Goal: Task Accomplishment & Management: Use online tool/utility

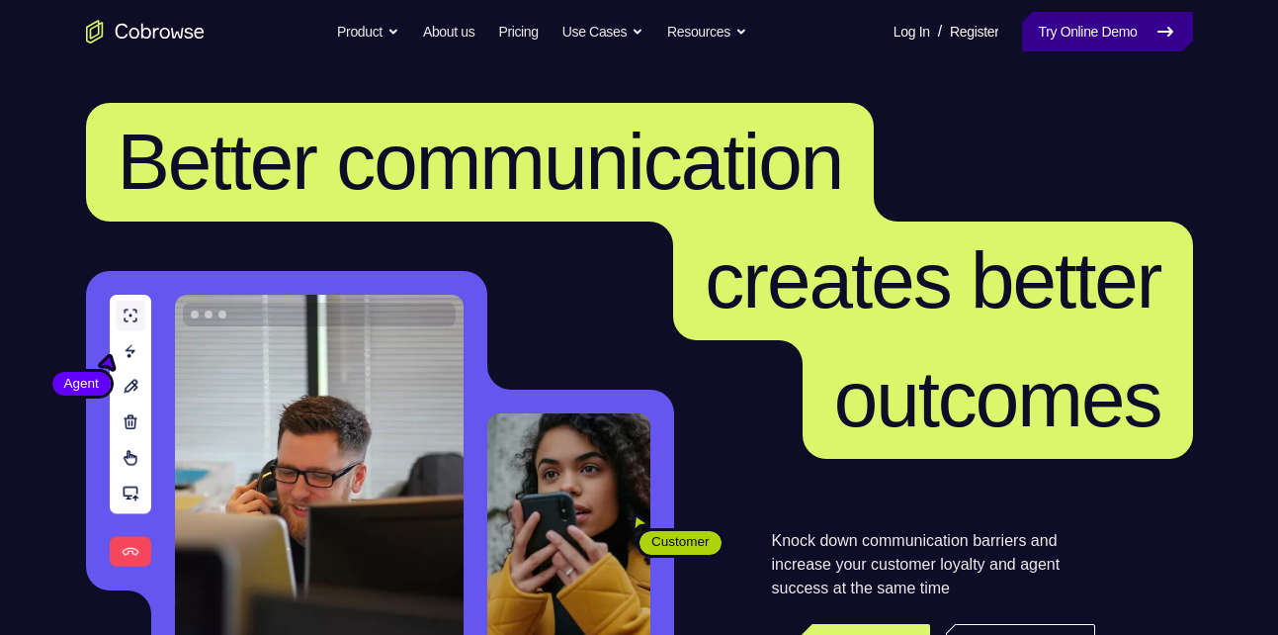
click at [1095, 13] on link "Try Online Demo" at bounding box center [1107, 32] width 170 height 40
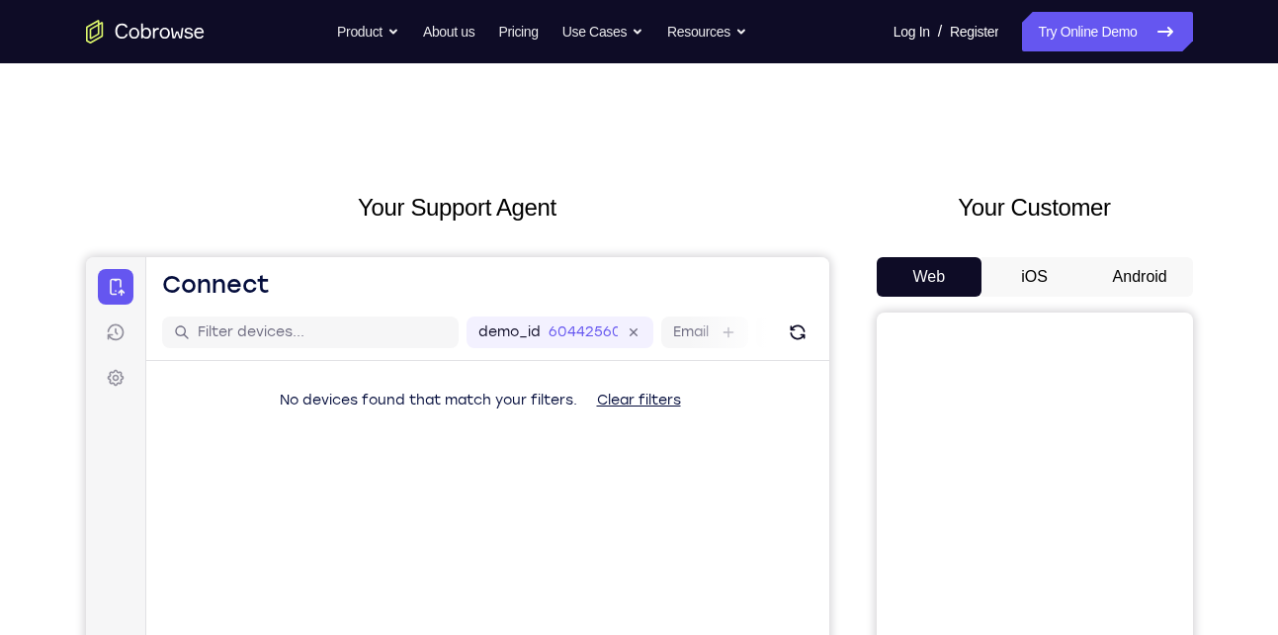
click at [1143, 274] on button "Android" at bounding box center [1140, 277] width 106 height 40
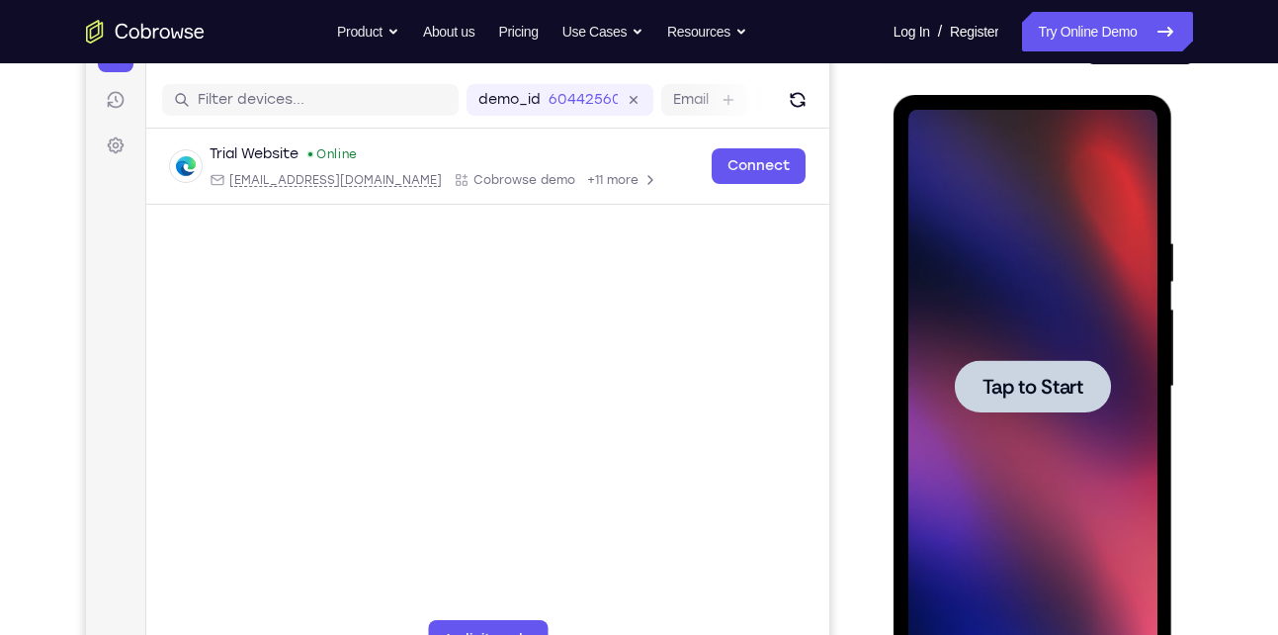
click at [1034, 220] on div at bounding box center [1032, 386] width 249 height 553
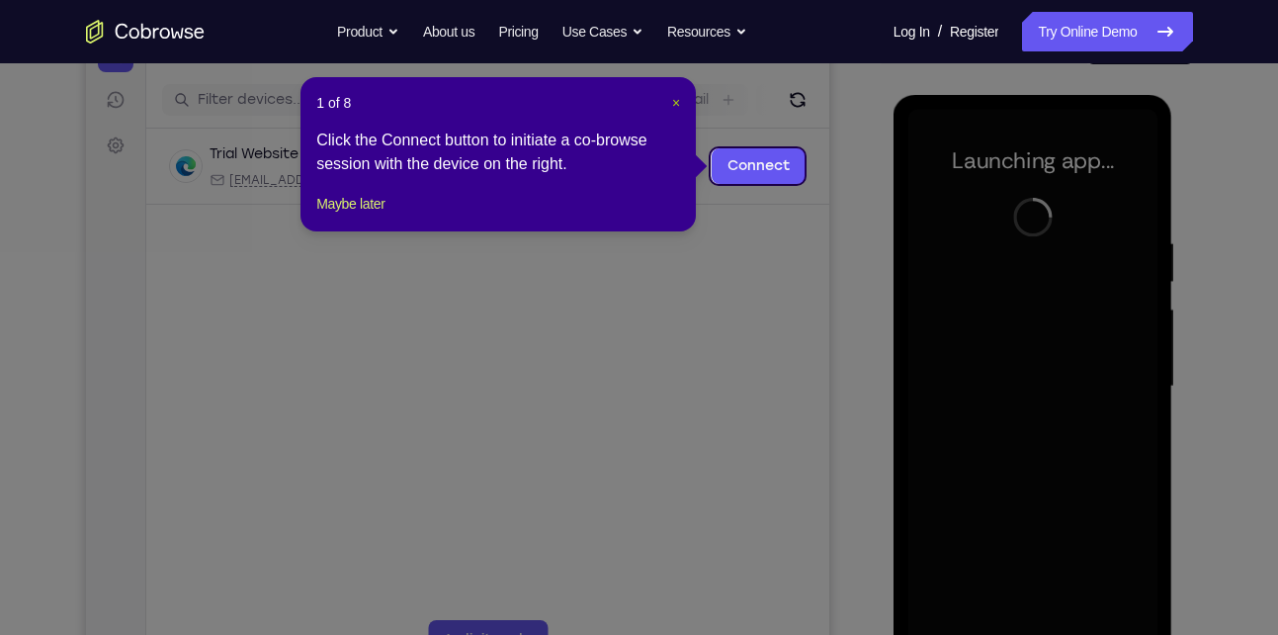
click at [676, 100] on span "×" at bounding box center [676, 103] width 8 height 16
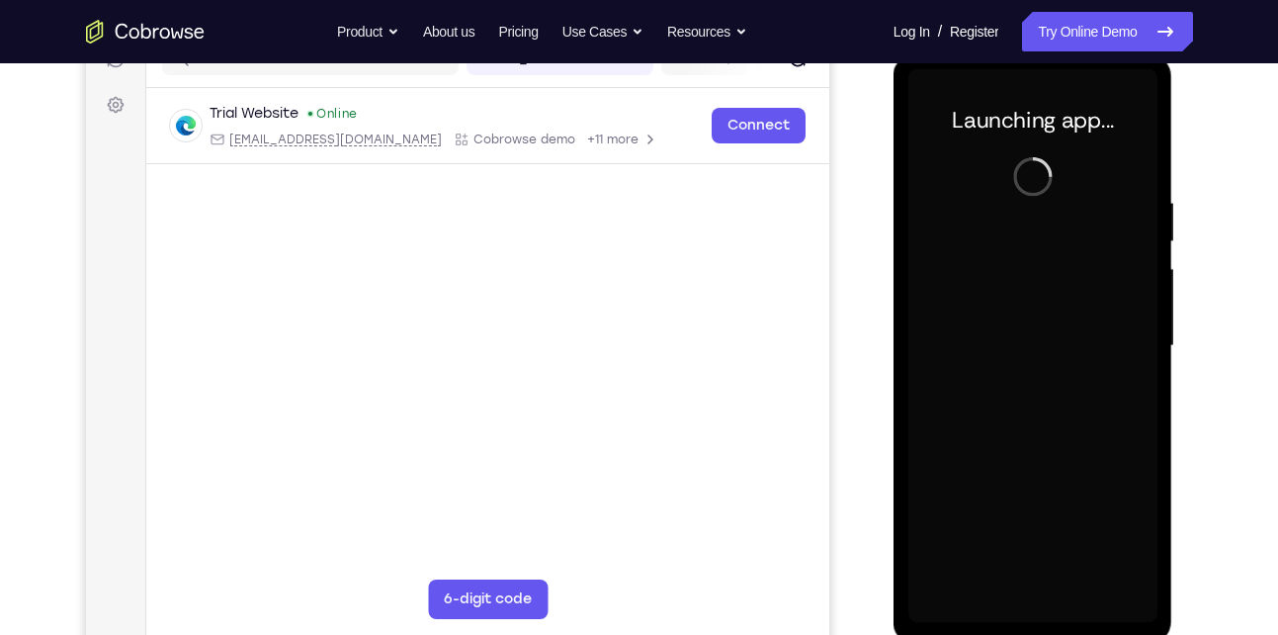
scroll to position [270, 0]
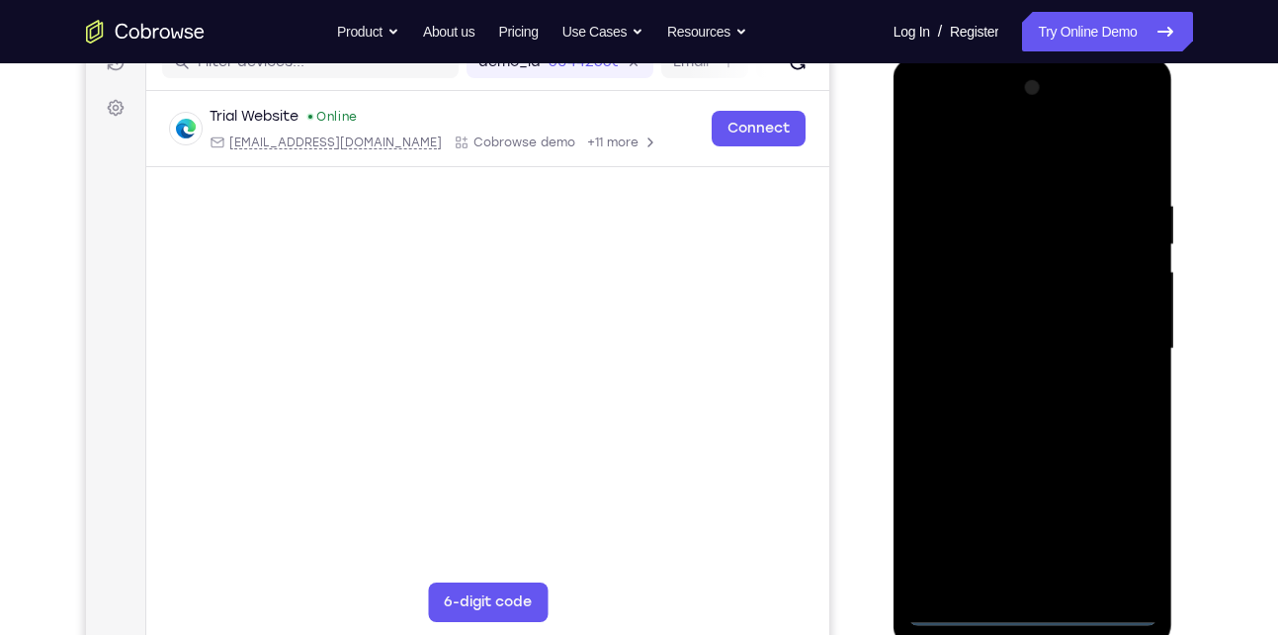
click at [1036, 620] on div at bounding box center [1032, 348] width 249 height 553
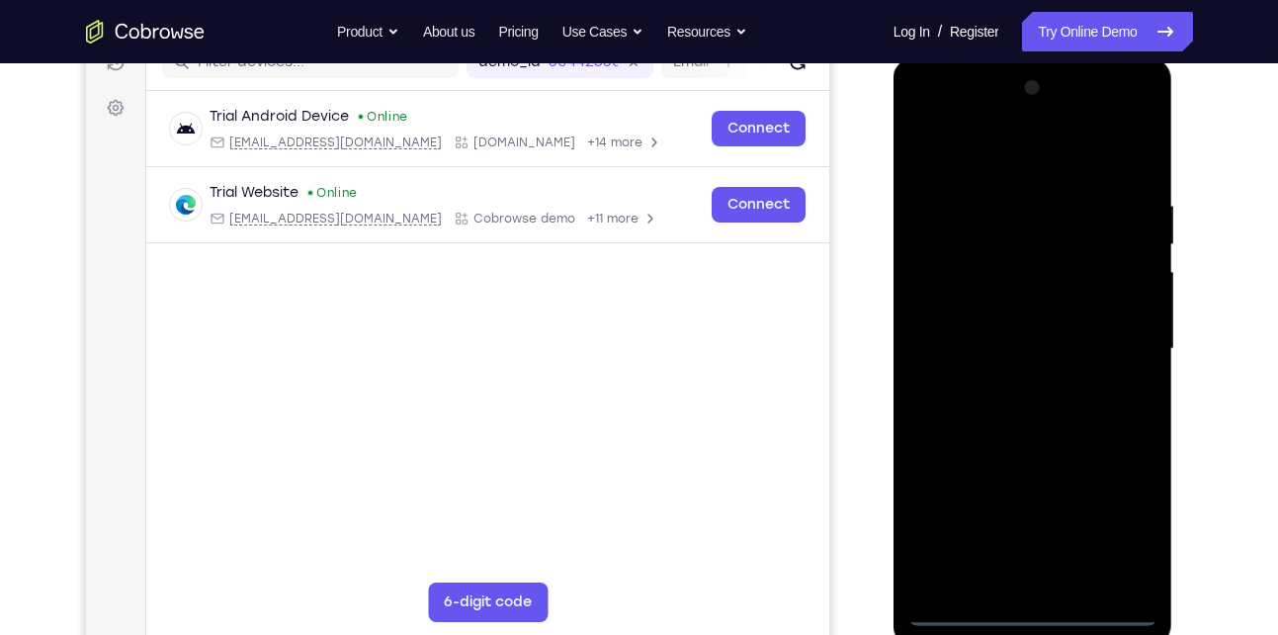
click at [1124, 527] on div at bounding box center [1032, 348] width 249 height 553
click at [932, 124] on div at bounding box center [1032, 348] width 249 height 553
click at [1119, 338] on div at bounding box center [1032, 348] width 249 height 553
click at [1011, 386] on div at bounding box center [1032, 348] width 249 height 553
click at [1054, 444] on div at bounding box center [1032, 348] width 249 height 553
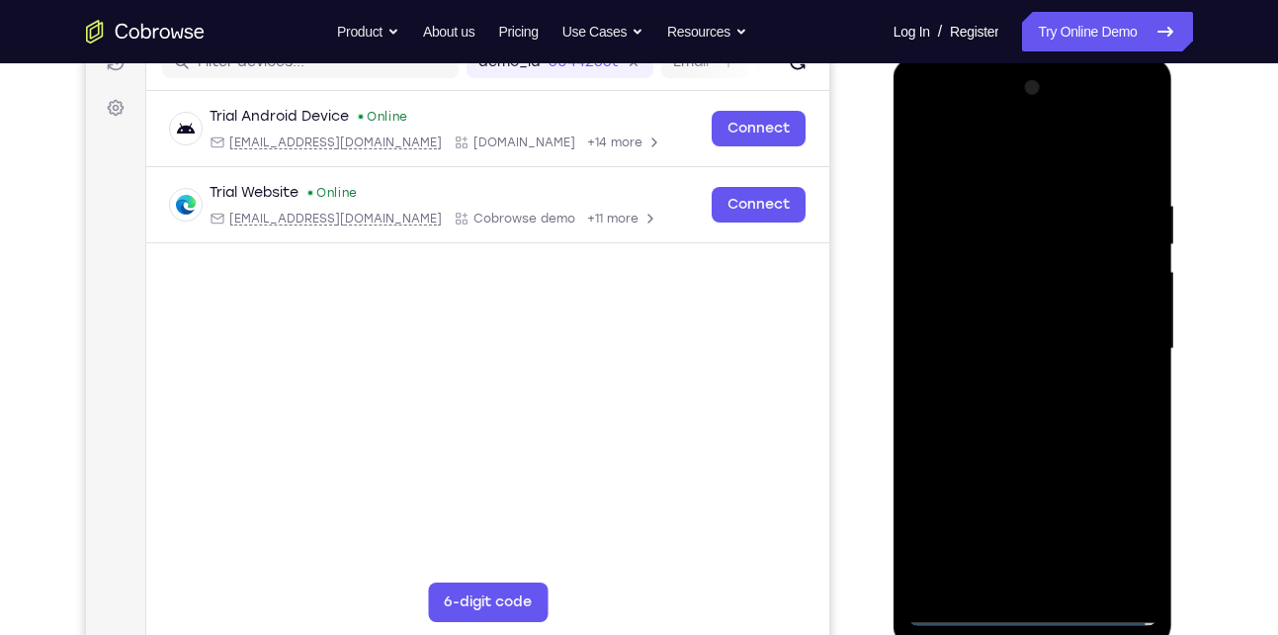
click at [1008, 338] on div at bounding box center [1032, 348] width 249 height 553
click at [995, 356] on div at bounding box center [1032, 348] width 249 height 553
click at [1058, 331] on div at bounding box center [1032, 348] width 249 height 553
click at [1042, 371] on div at bounding box center [1032, 348] width 249 height 553
click at [1078, 154] on div at bounding box center [1032, 348] width 249 height 553
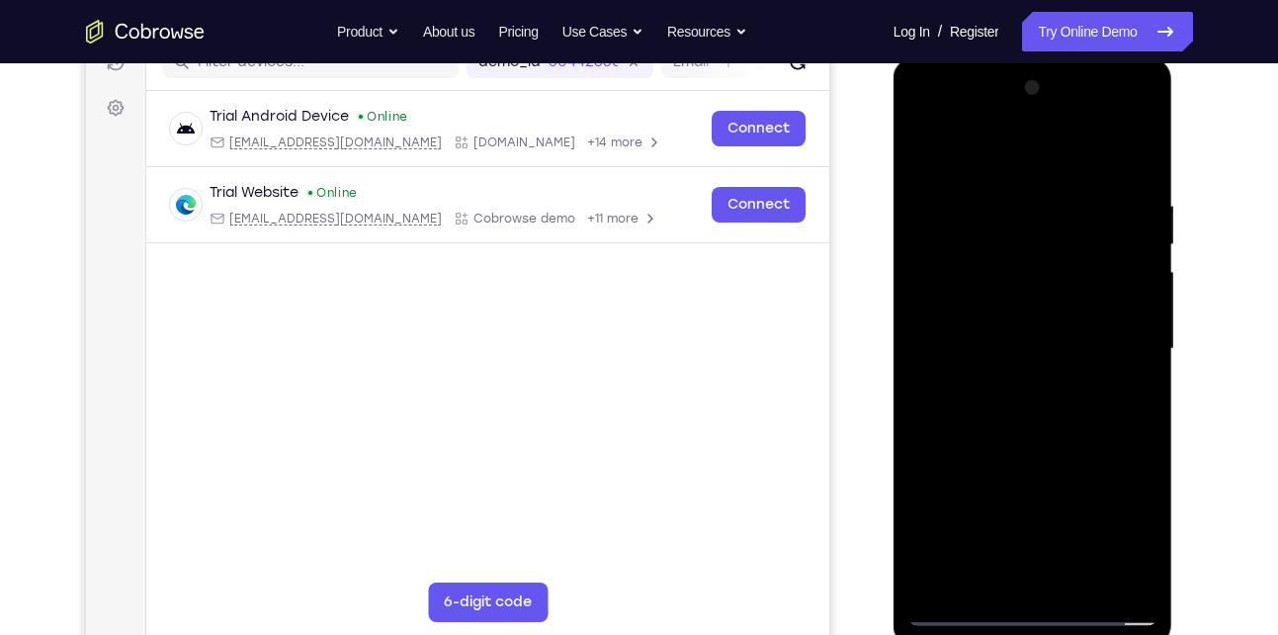
click at [1004, 188] on div at bounding box center [1032, 348] width 249 height 553
click at [1048, 445] on div at bounding box center [1032, 348] width 249 height 553
click at [1132, 285] on div at bounding box center [1032, 348] width 249 height 553
drag, startPoint x: 1038, startPoint y: 473, endPoint x: 1021, endPoint y: 219, distance: 254.6
click at [1021, 219] on div at bounding box center [1032, 348] width 249 height 553
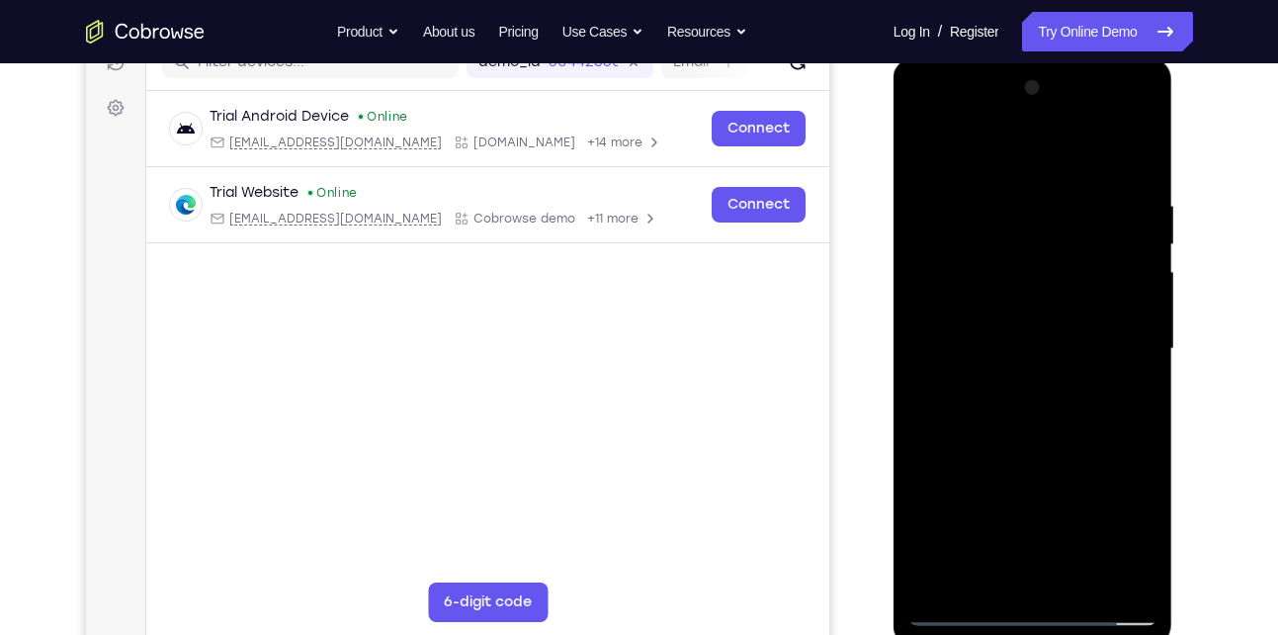
click at [1027, 571] on div at bounding box center [1032, 348] width 249 height 553
click at [964, 307] on div at bounding box center [1032, 348] width 249 height 553
click at [1056, 396] on div at bounding box center [1032, 348] width 249 height 553
click at [1022, 297] on div at bounding box center [1032, 348] width 249 height 553
click at [921, 113] on div at bounding box center [1032, 348] width 249 height 553
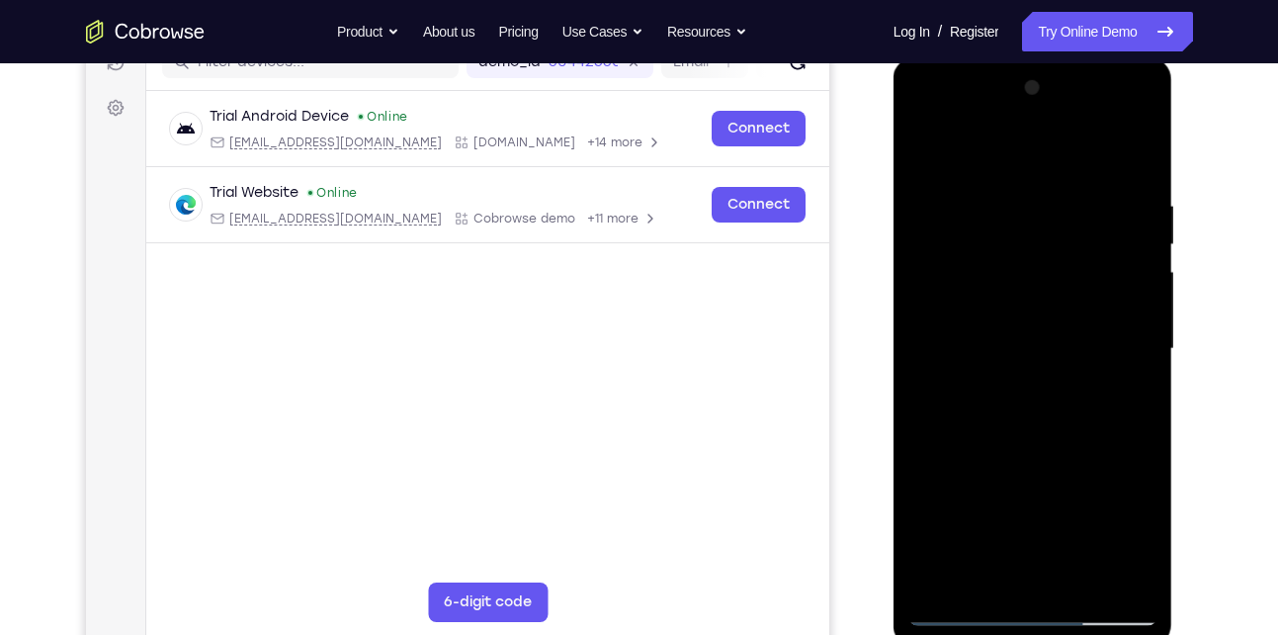
click at [955, 288] on div at bounding box center [1032, 348] width 249 height 553
click at [1053, 589] on div at bounding box center [1032, 348] width 249 height 553
click at [1104, 171] on div at bounding box center [1032, 348] width 249 height 553
click at [984, 143] on div at bounding box center [1032, 348] width 249 height 553
click at [970, 153] on div at bounding box center [1032, 348] width 249 height 553
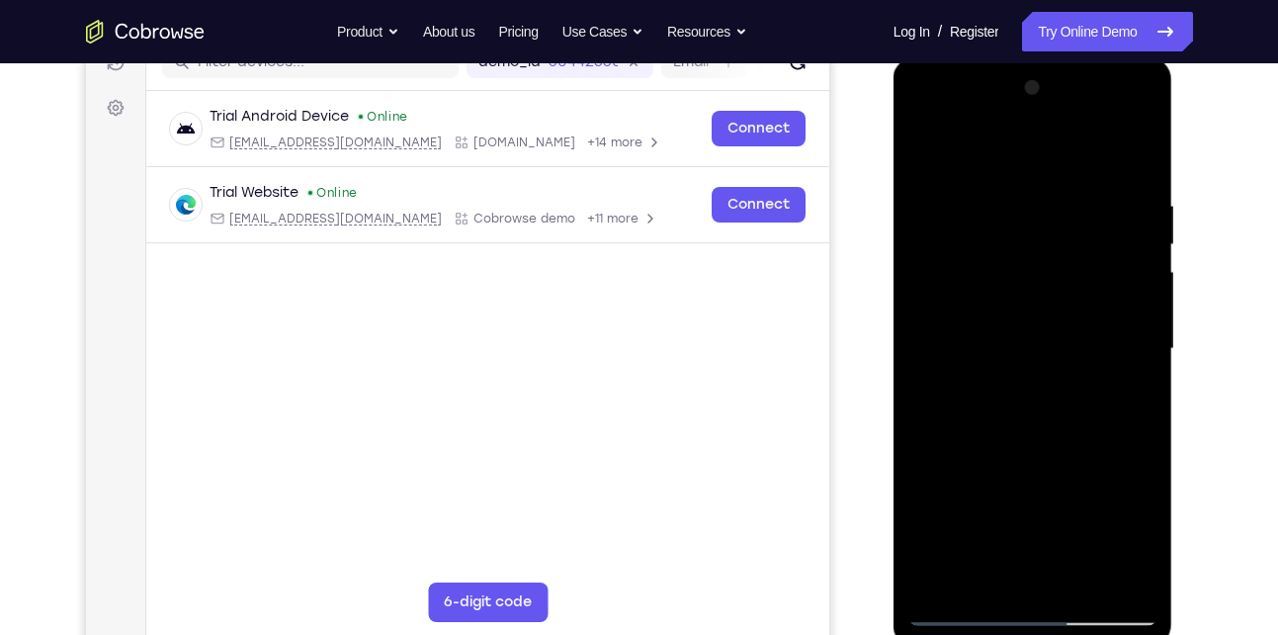
click at [935, 267] on div at bounding box center [1032, 348] width 249 height 553
click at [1015, 271] on div at bounding box center [1032, 348] width 249 height 553
click at [929, 157] on div at bounding box center [1032, 348] width 249 height 553
click at [970, 381] on div at bounding box center [1032, 348] width 249 height 553
click at [986, 546] on div at bounding box center [1032, 348] width 249 height 553
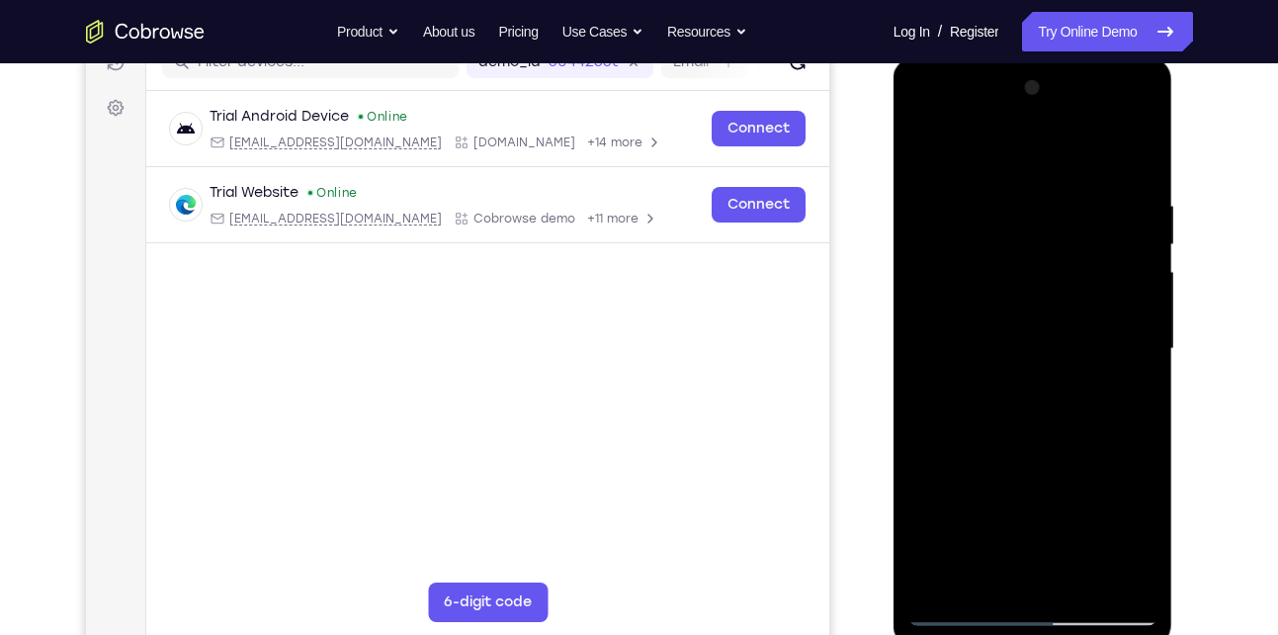
click at [922, 120] on div at bounding box center [1032, 348] width 249 height 553
click at [946, 284] on div at bounding box center [1032, 348] width 249 height 553
click at [1000, 380] on div at bounding box center [1032, 348] width 249 height 553
click at [1016, 444] on div at bounding box center [1032, 348] width 249 height 553
click at [1007, 329] on div at bounding box center [1032, 348] width 249 height 553
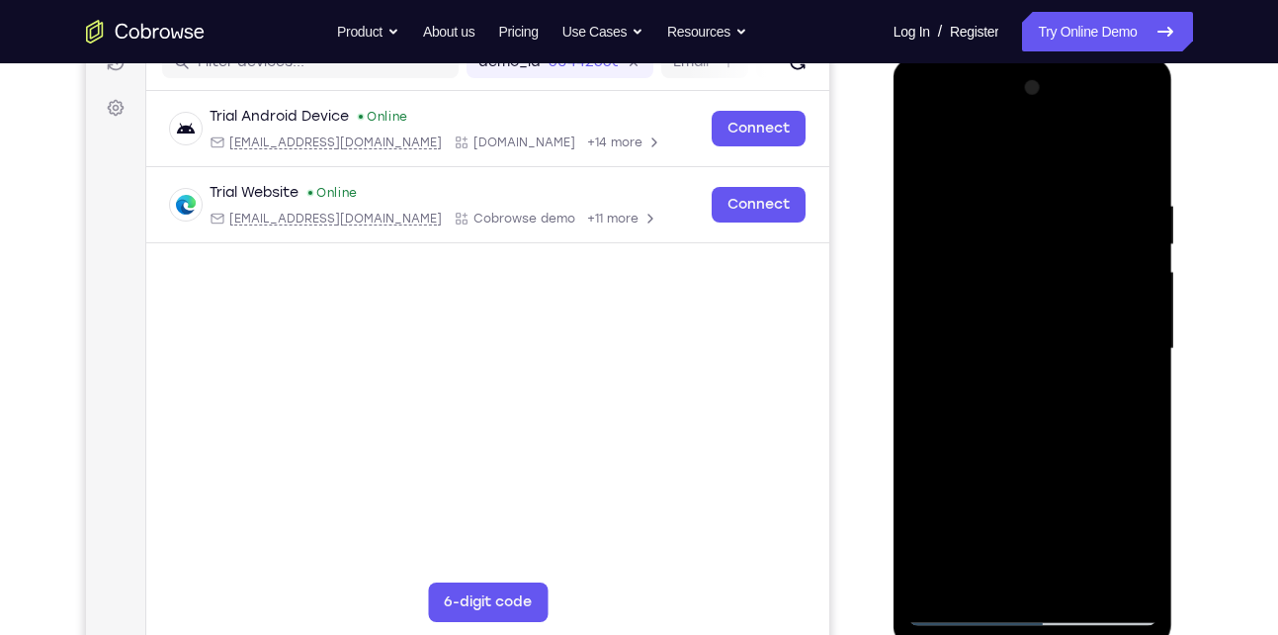
click at [974, 288] on div at bounding box center [1032, 348] width 249 height 553
click at [974, 259] on div at bounding box center [1032, 348] width 249 height 553
click at [931, 148] on div at bounding box center [1032, 348] width 249 height 553
click at [1026, 433] on div at bounding box center [1032, 348] width 249 height 553
click at [1065, 184] on div at bounding box center [1032, 348] width 249 height 553
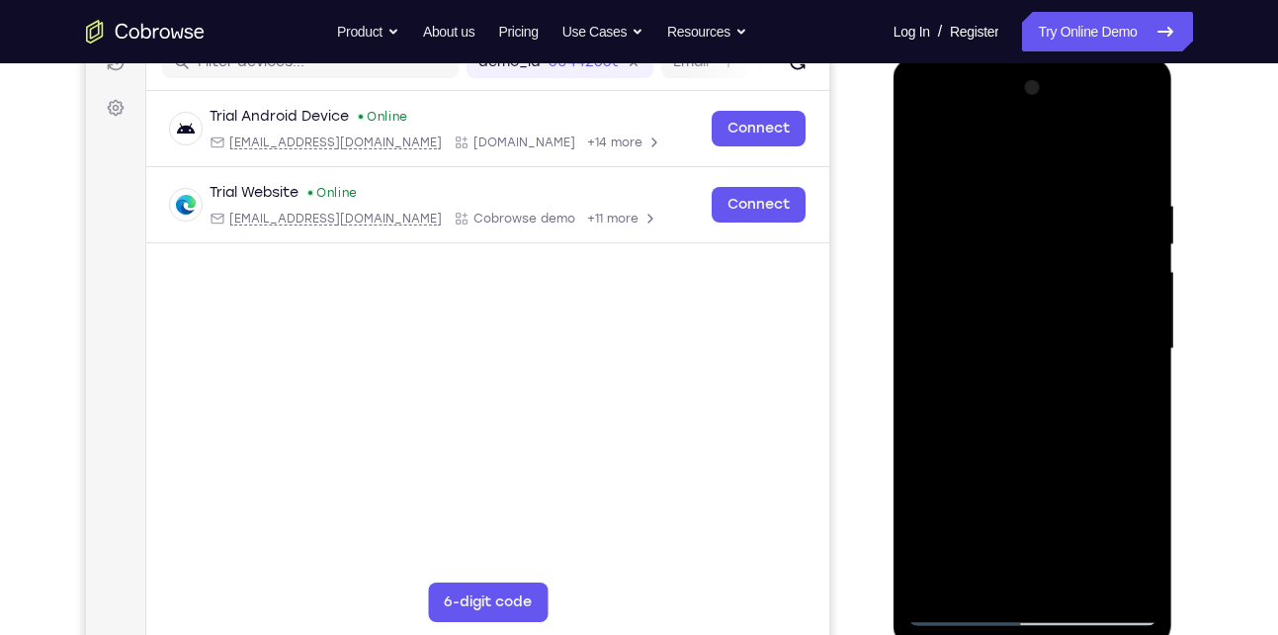
click at [1114, 572] on div at bounding box center [1032, 348] width 249 height 553
click at [1140, 307] on div at bounding box center [1032, 348] width 249 height 553
click at [1143, 306] on div at bounding box center [1032, 348] width 249 height 553
click at [1140, 309] on div at bounding box center [1032, 348] width 249 height 553
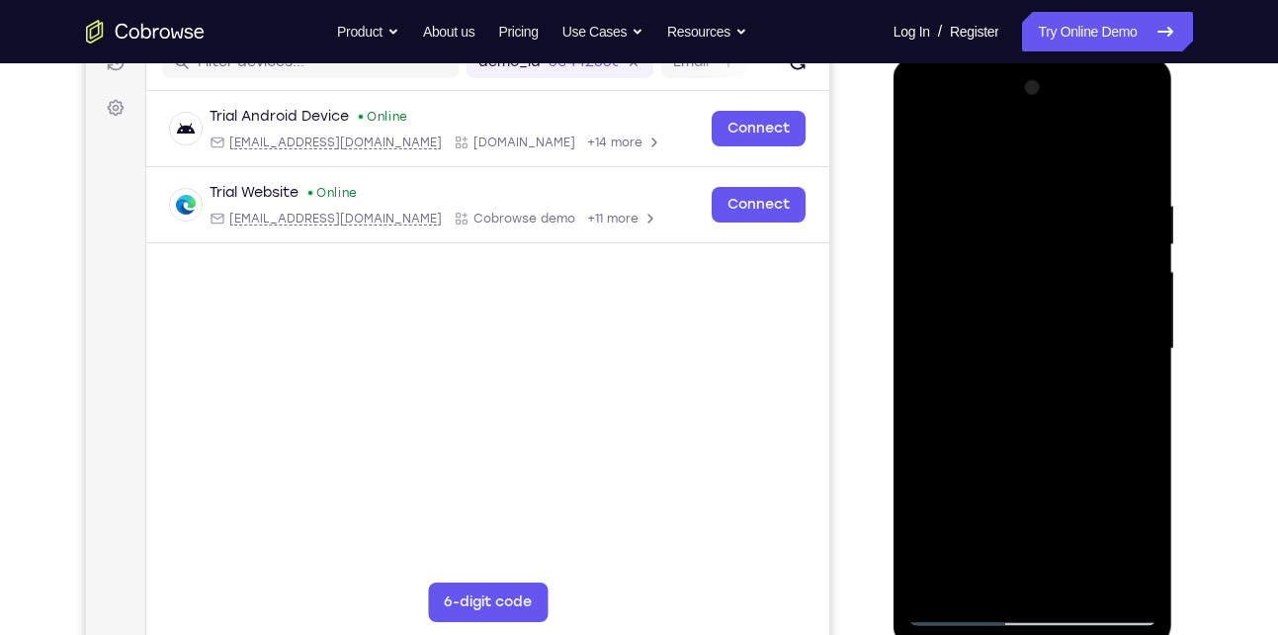
click at [1116, 581] on div at bounding box center [1032, 348] width 249 height 553
click at [1130, 307] on div at bounding box center [1032, 348] width 249 height 553
click at [1130, 159] on div at bounding box center [1032, 348] width 249 height 553
click at [988, 576] on div at bounding box center [1032, 348] width 249 height 553
click at [987, 141] on div at bounding box center [1032, 348] width 249 height 553
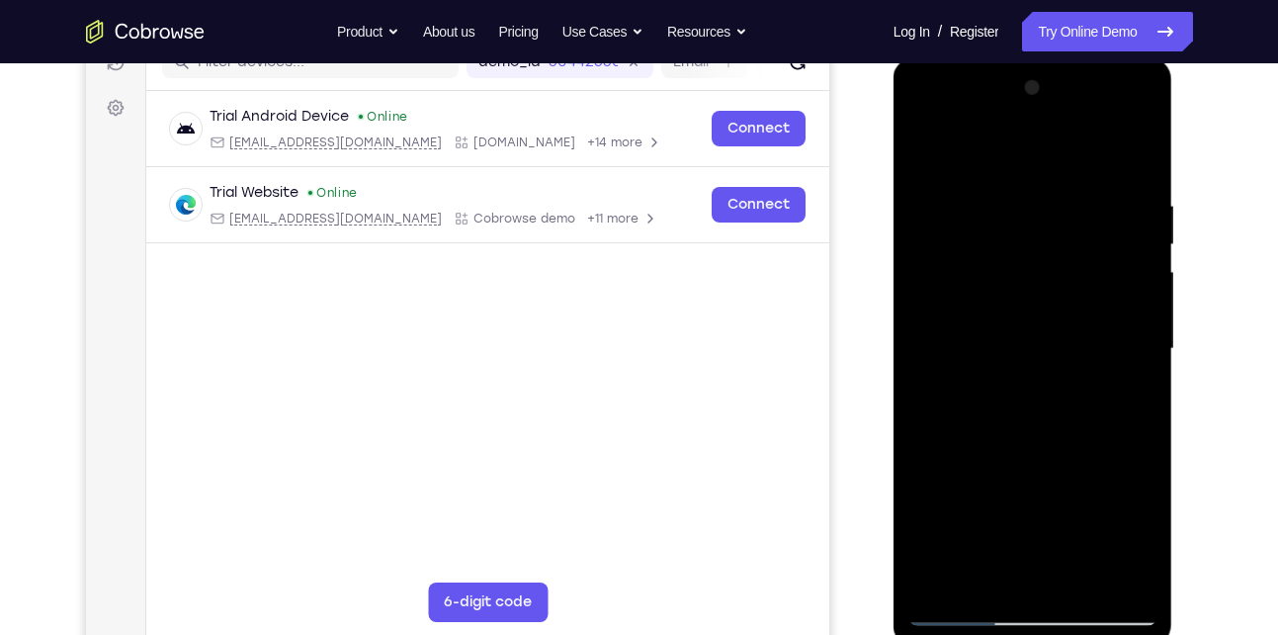
click at [951, 604] on div at bounding box center [1032, 348] width 249 height 553
click at [963, 611] on div at bounding box center [1032, 348] width 249 height 553
drag, startPoint x: 1050, startPoint y: 488, endPoint x: 1042, endPoint y: 342, distance: 146.5
click at [1042, 342] on div at bounding box center [1032, 348] width 249 height 553
click at [931, 114] on div at bounding box center [1032, 348] width 249 height 553
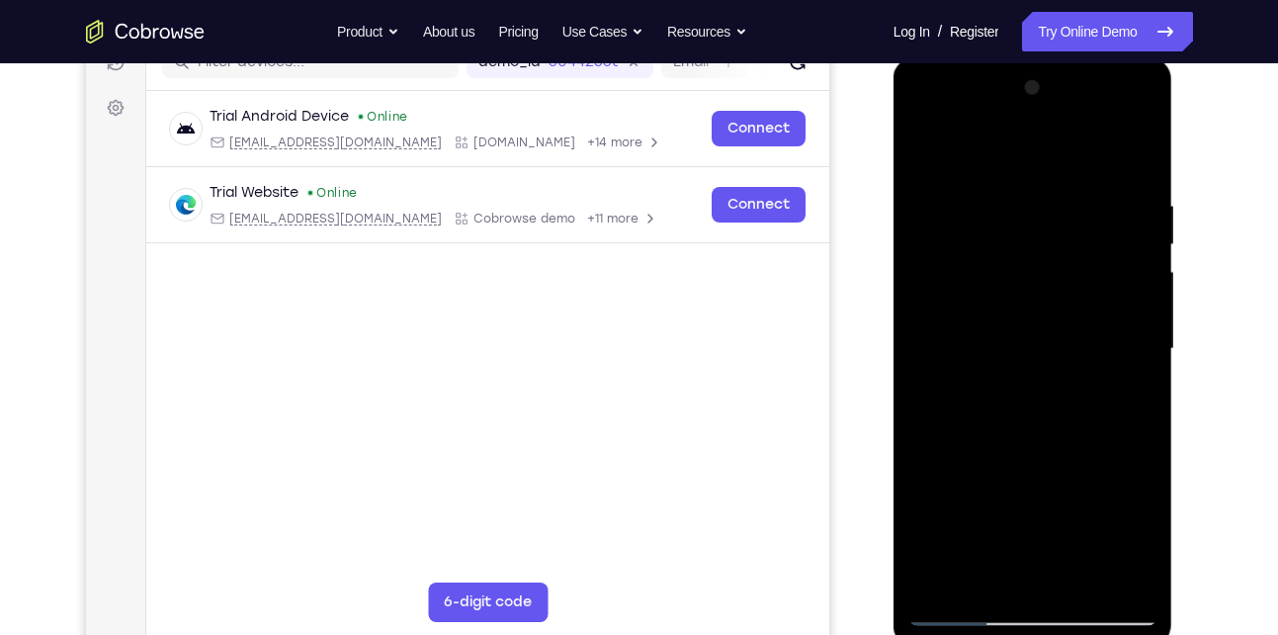
click at [998, 288] on div at bounding box center [1032, 348] width 249 height 553
click at [1145, 116] on div at bounding box center [1032, 348] width 249 height 553
click at [1102, 490] on div at bounding box center [1032, 348] width 249 height 553
click at [1035, 425] on div at bounding box center [1032, 348] width 249 height 553
click at [1059, 382] on div at bounding box center [1032, 348] width 249 height 553
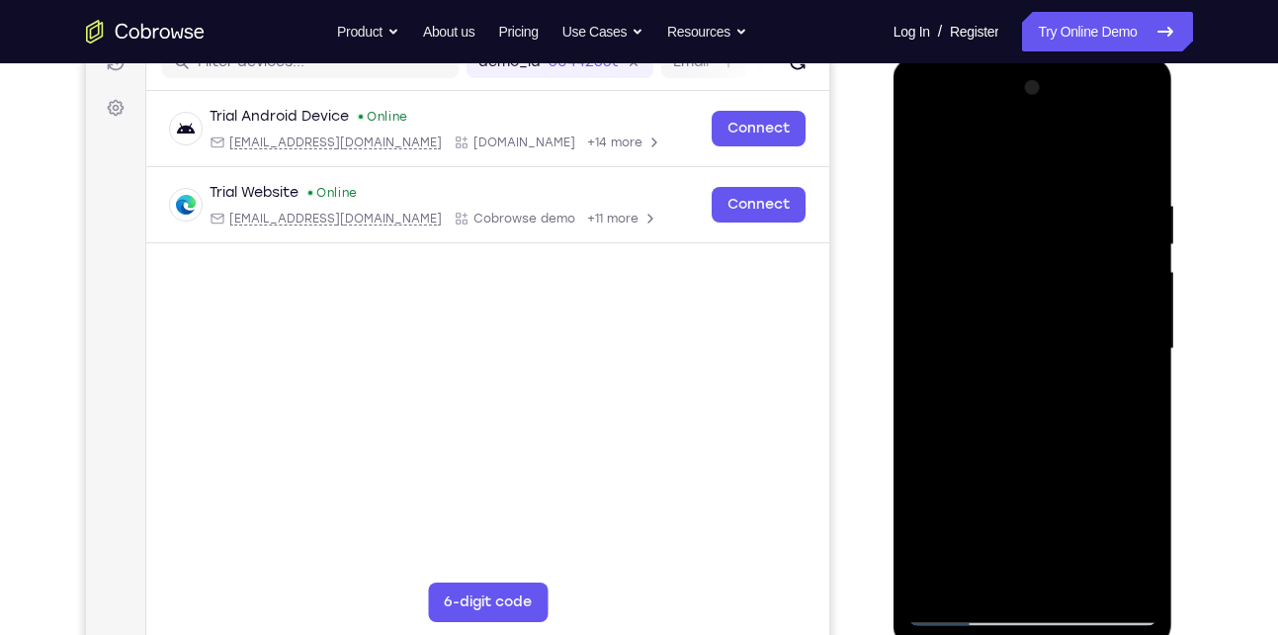
click at [1009, 154] on div at bounding box center [1032, 348] width 249 height 553
click at [945, 117] on div at bounding box center [1032, 348] width 249 height 553
click at [996, 219] on div at bounding box center [1032, 348] width 249 height 553
click at [990, 328] on div at bounding box center [1032, 348] width 249 height 553
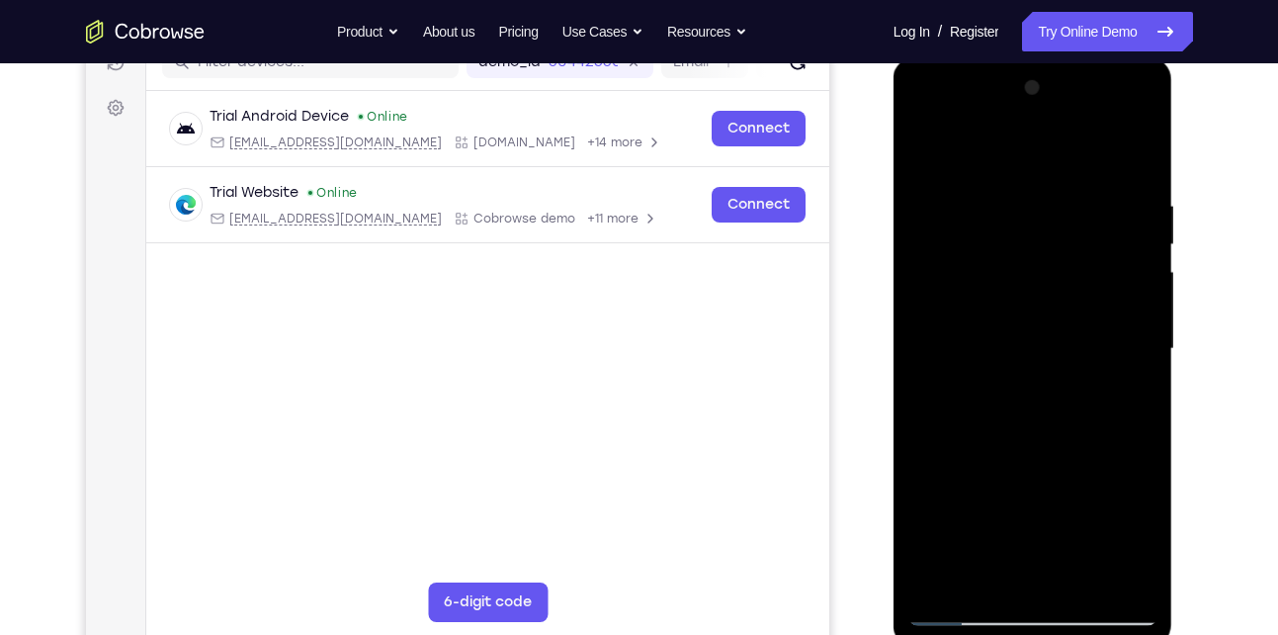
click at [917, 121] on div at bounding box center [1032, 348] width 249 height 553
click at [1005, 285] on div at bounding box center [1032, 348] width 249 height 553
click at [942, 141] on div at bounding box center [1032, 348] width 249 height 553
click at [973, 145] on div at bounding box center [1032, 348] width 249 height 553
click at [1144, 118] on div at bounding box center [1032, 348] width 249 height 553
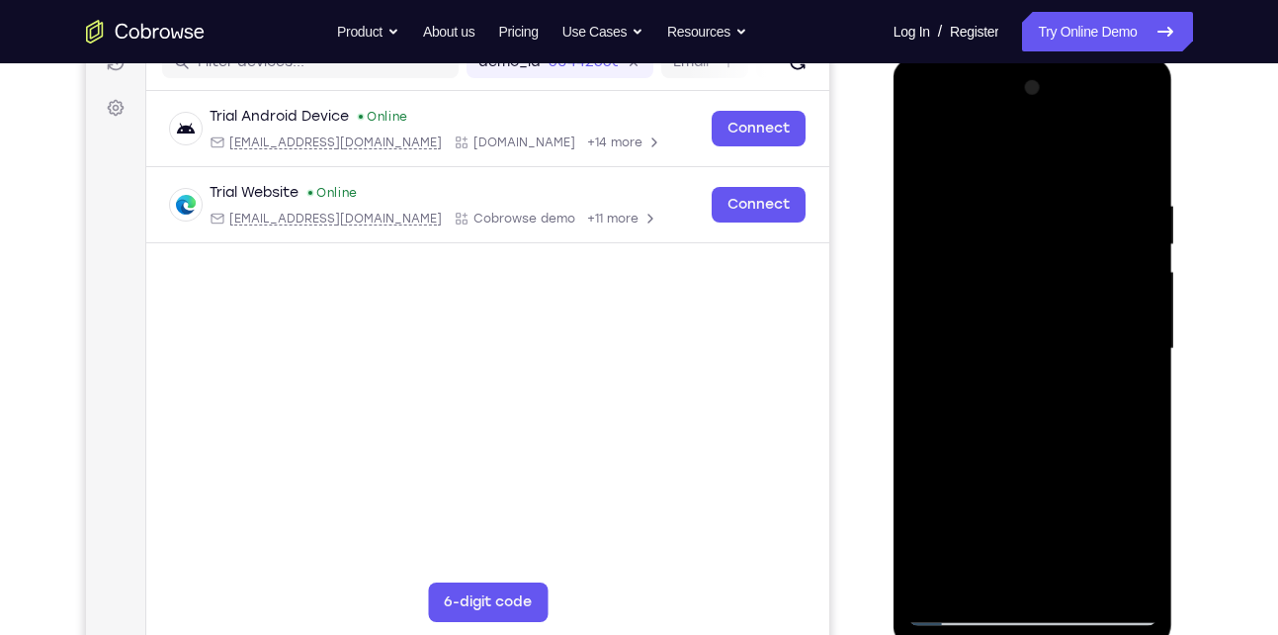
click at [1103, 496] on div at bounding box center [1032, 348] width 249 height 553
drag, startPoint x: 1019, startPoint y: 159, endPoint x: 1013, endPoint y: 515, distance: 355.8
click at [1013, 515] on div at bounding box center [1032, 348] width 249 height 553
drag, startPoint x: 1043, startPoint y: 481, endPoint x: 1038, endPoint y: 322, distance: 159.2
click at [1038, 322] on div at bounding box center [1032, 348] width 249 height 553
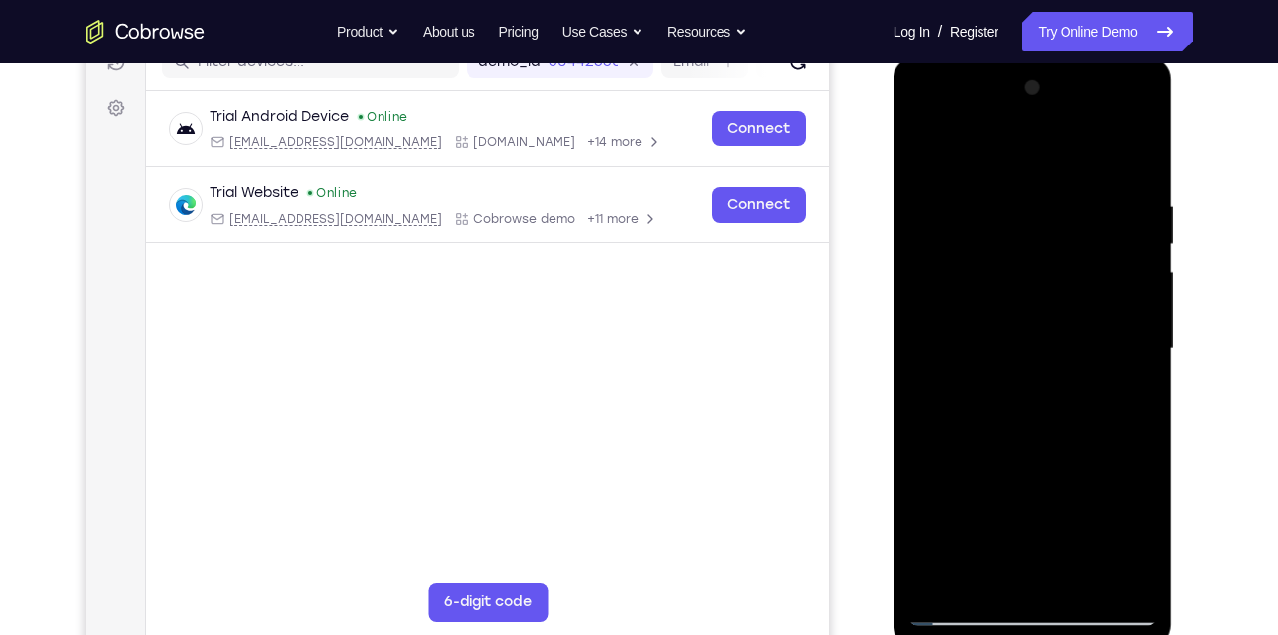
drag, startPoint x: 1058, startPoint y: 519, endPoint x: 1041, endPoint y: 211, distance: 308.8
click at [1041, 211] on div at bounding box center [1032, 348] width 249 height 553
drag, startPoint x: 1072, startPoint y: 537, endPoint x: 1015, endPoint y: 212, distance: 329.2
click at [1015, 212] on div at bounding box center [1032, 348] width 249 height 553
drag, startPoint x: 1055, startPoint y: 537, endPoint x: 1053, endPoint y: 262, distance: 274.8
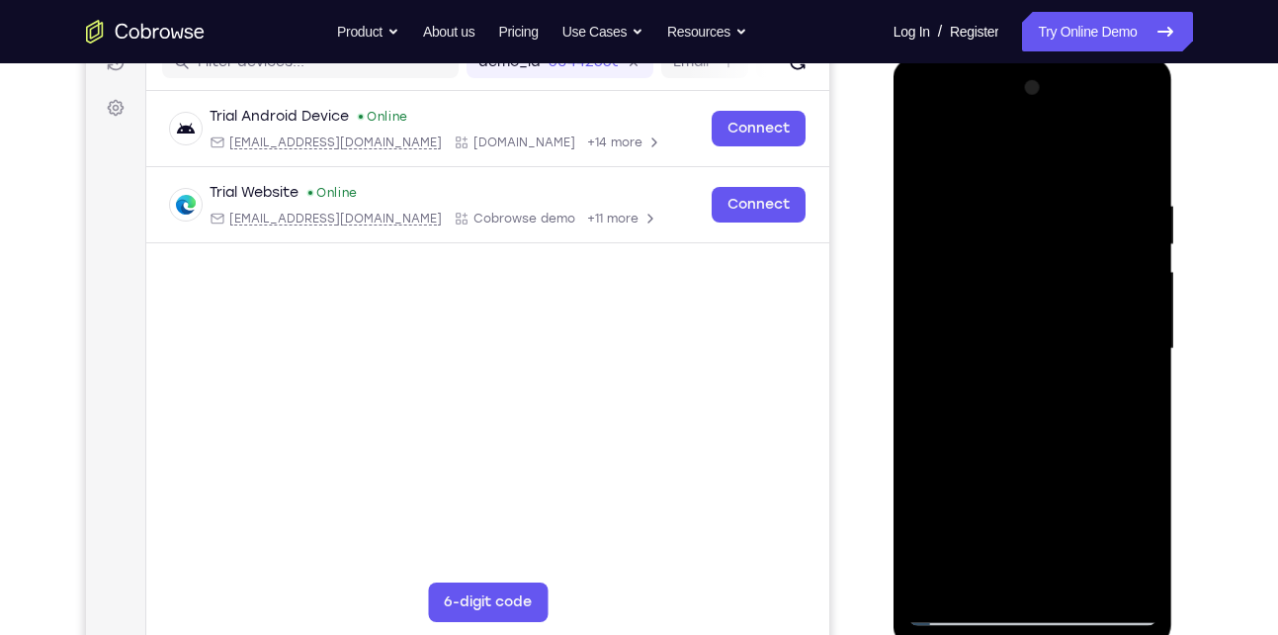
click at [1053, 262] on div at bounding box center [1032, 348] width 249 height 553
drag, startPoint x: 1075, startPoint y: 497, endPoint x: 1068, endPoint y: 299, distance: 197.8
click at [1068, 299] on div at bounding box center [1032, 348] width 249 height 553
drag, startPoint x: 1064, startPoint y: 471, endPoint x: 1057, endPoint y: 330, distance: 141.6
click at [1057, 330] on div at bounding box center [1032, 348] width 249 height 553
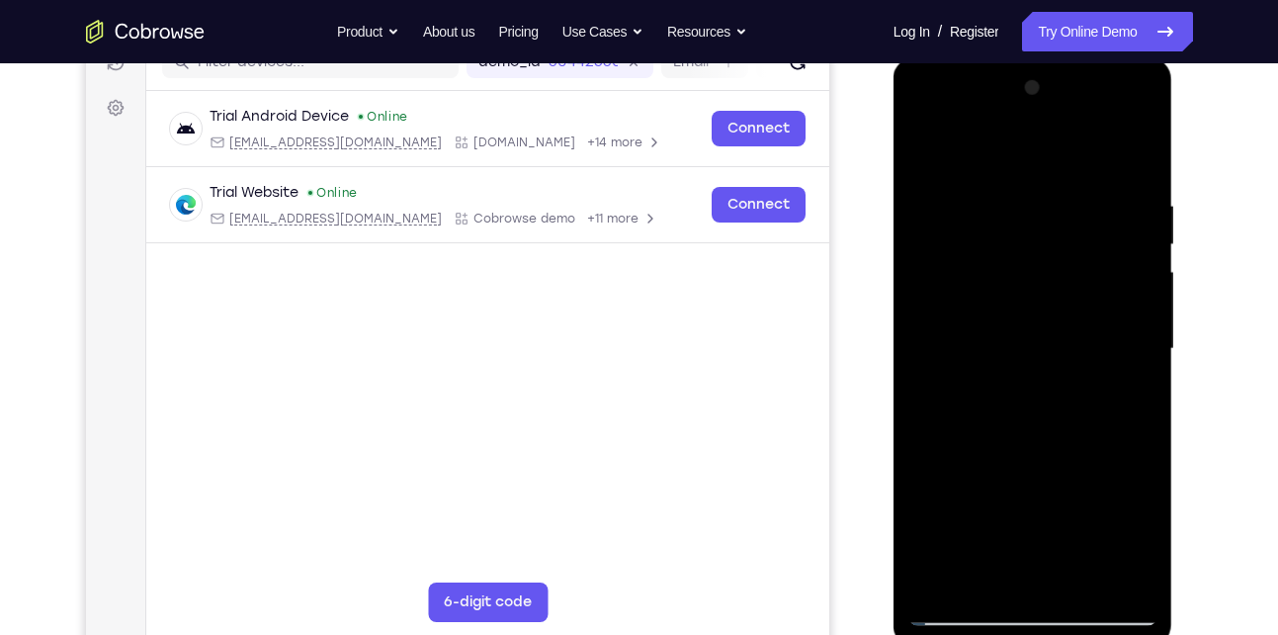
drag, startPoint x: 1057, startPoint y: 476, endPoint x: 1036, endPoint y: 233, distance: 244.0
click at [1036, 233] on div at bounding box center [1032, 348] width 249 height 553
drag, startPoint x: 1029, startPoint y: 490, endPoint x: 1014, endPoint y: 295, distance: 196.2
click at [1014, 295] on div at bounding box center [1032, 348] width 249 height 553
drag, startPoint x: 1017, startPoint y: 506, endPoint x: 1016, endPoint y: 234, distance: 271.8
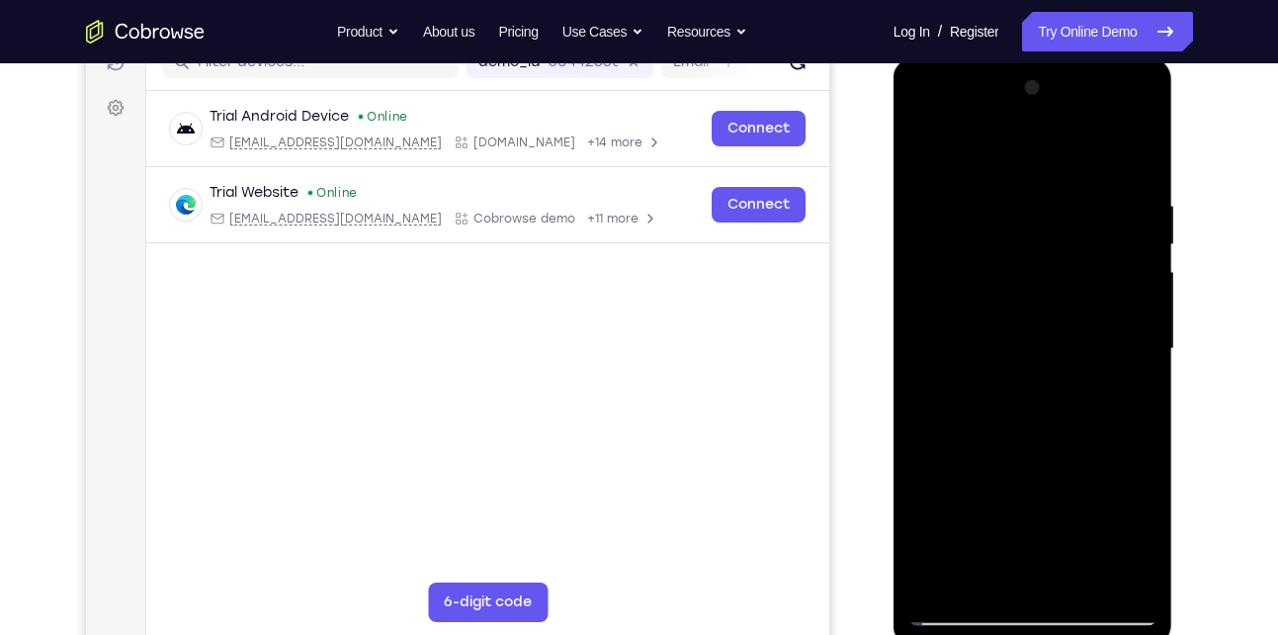
click at [1016, 234] on div at bounding box center [1032, 348] width 249 height 553
drag, startPoint x: 1067, startPoint y: 517, endPoint x: 1033, endPoint y: 224, distance: 294.6
click at [1033, 224] on div at bounding box center [1032, 348] width 249 height 553
drag, startPoint x: 1053, startPoint y: 509, endPoint x: 1047, endPoint y: 244, distance: 264.9
click at [1047, 244] on div at bounding box center [1032, 348] width 249 height 553
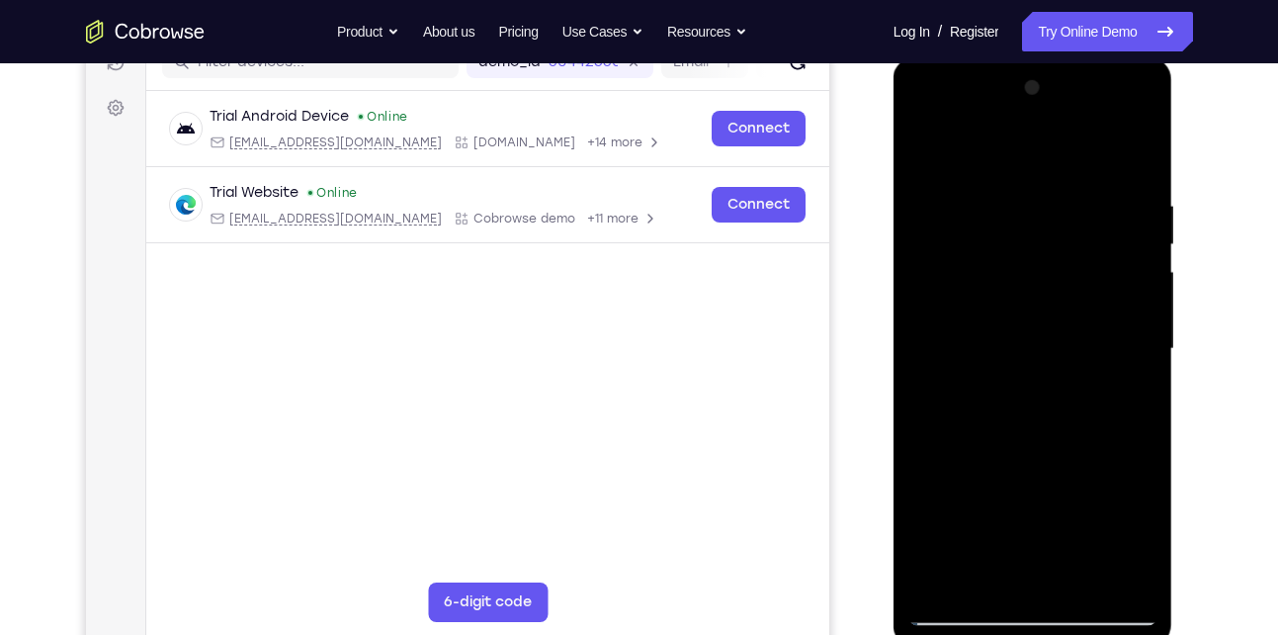
drag, startPoint x: 1052, startPoint y: 461, endPoint x: 1043, endPoint y: 232, distance: 228.5
click at [1043, 232] on div at bounding box center [1032, 348] width 249 height 553
drag, startPoint x: 1064, startPoint y: 497, endPoint x: 1049, endPoint y: 149, distance: 348.3
click at [1049, 149] on div at bounding box center [1032, 348] width 249 height 553
drag, startPoint x: 1052, startPoint y: 460, endPoint x: 1046, endPoint y: 176, distance: 283.7
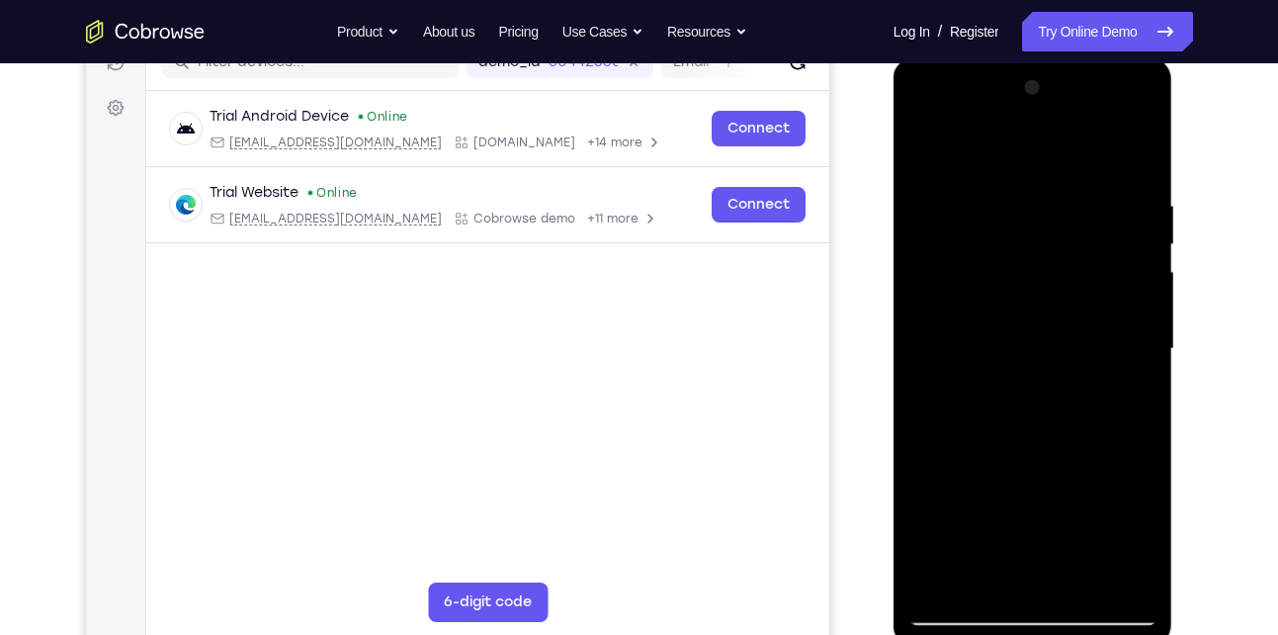
click at [1046, 176] on div at bounding box center [1032, 348] width 249 height 553
drag, startPoint x: 1057, startPoint y: 471, endPoint x: 1057, endPoint y: 211, distance: 260.9
click at [1057, 211] on div at bounding box center [1032, 348] width 249 height 553
